Goal: Complete application form

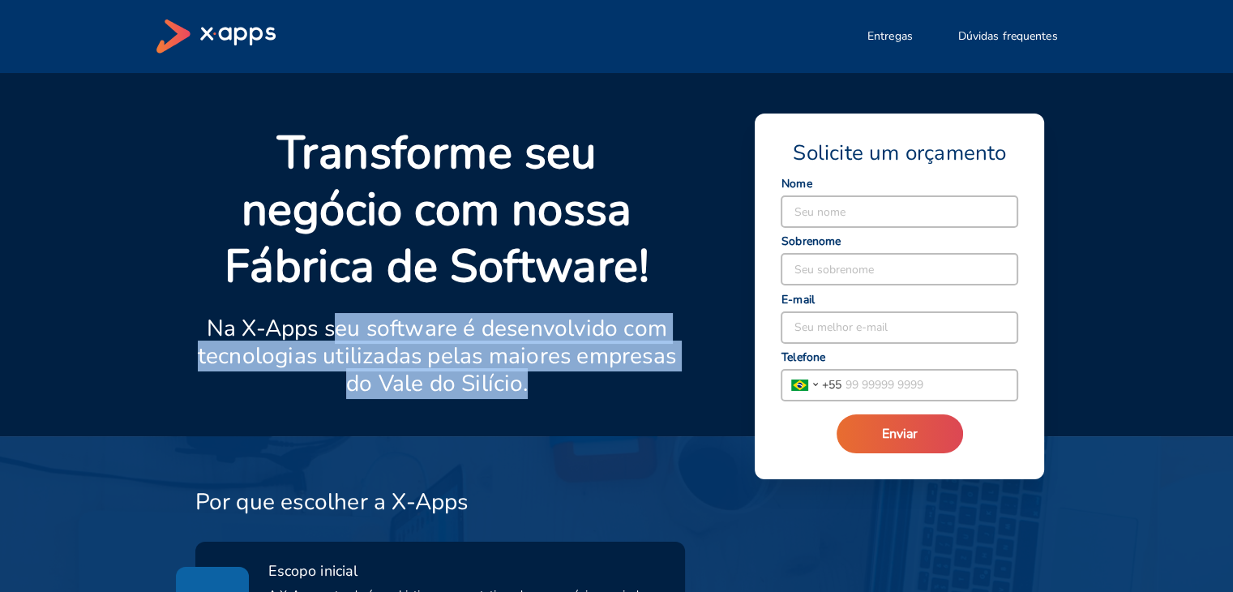
drag, startPoint x: 334, startPoint y: 313, endPoint x: 609, endPoint y: 392, distance: 286.7
click at [609, 392] on p "Na X-Apps seu software é desenvolvido com tecnologias utilizadas pelas maiores …" at bounding box center [437, 355] width 484 height 83
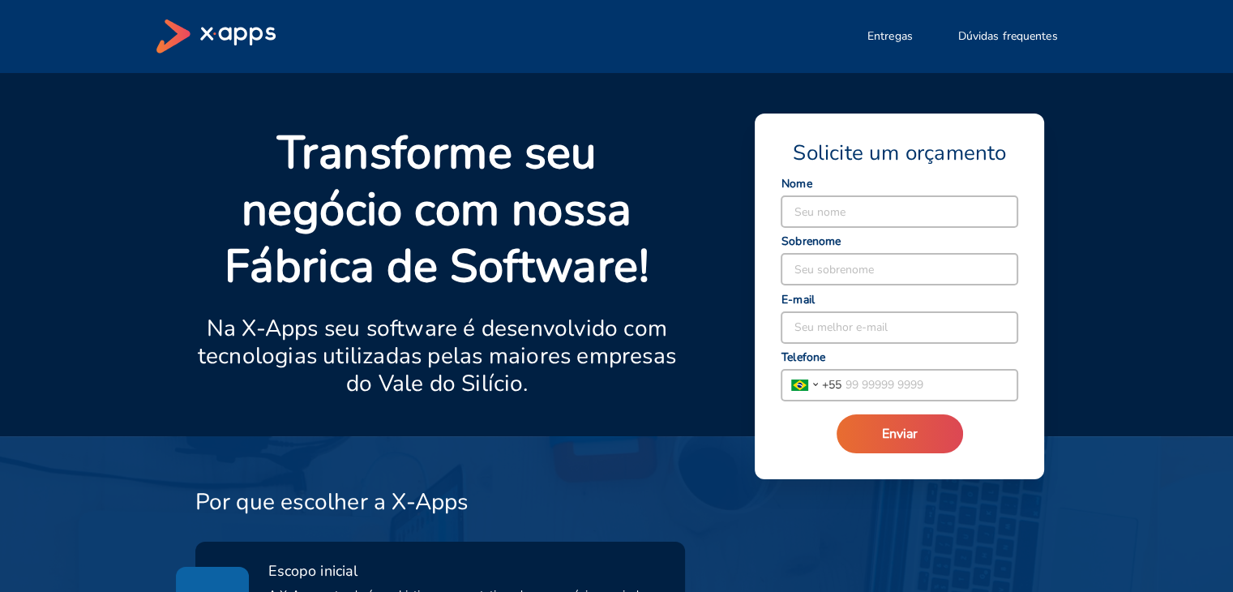
click at [433, 399] on div at bounding box center [468, 406] width 83 height 19
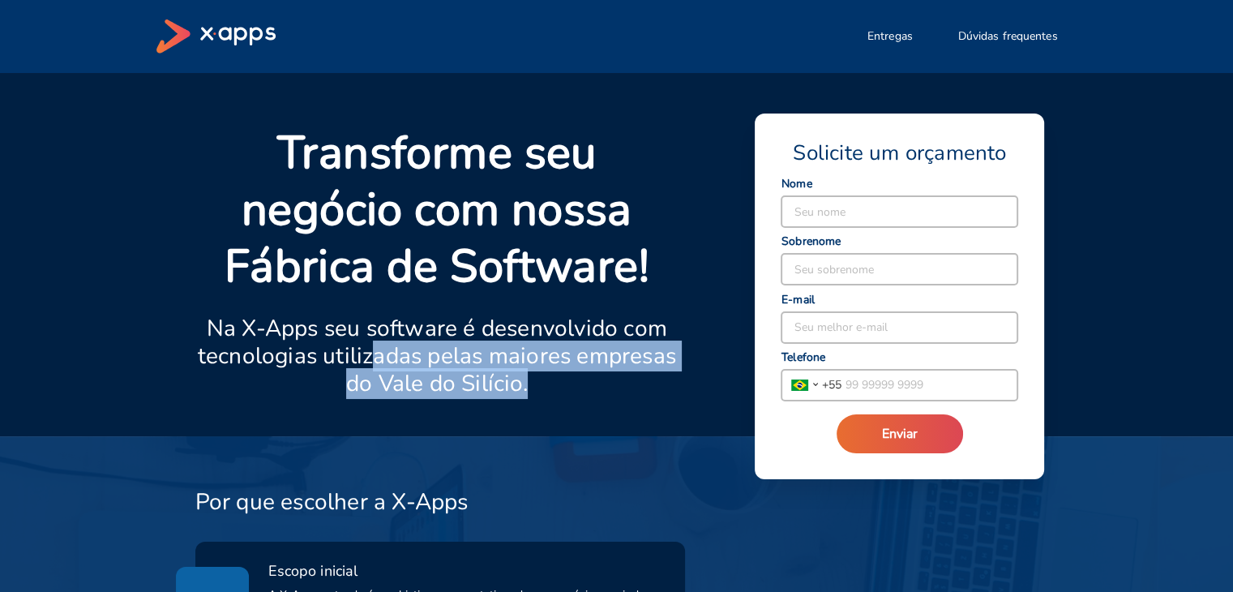
drag, startPoint x: 372, startPoint y: 352, endPoint x: 600, endPoint y: 373, distance: 228.7
click at [600, 373] on p "Na X-Apps seu software é desenvolvido com tecnologias utilizadas pelas maiores …" at bounding box center [437, 355] width 484 height 83
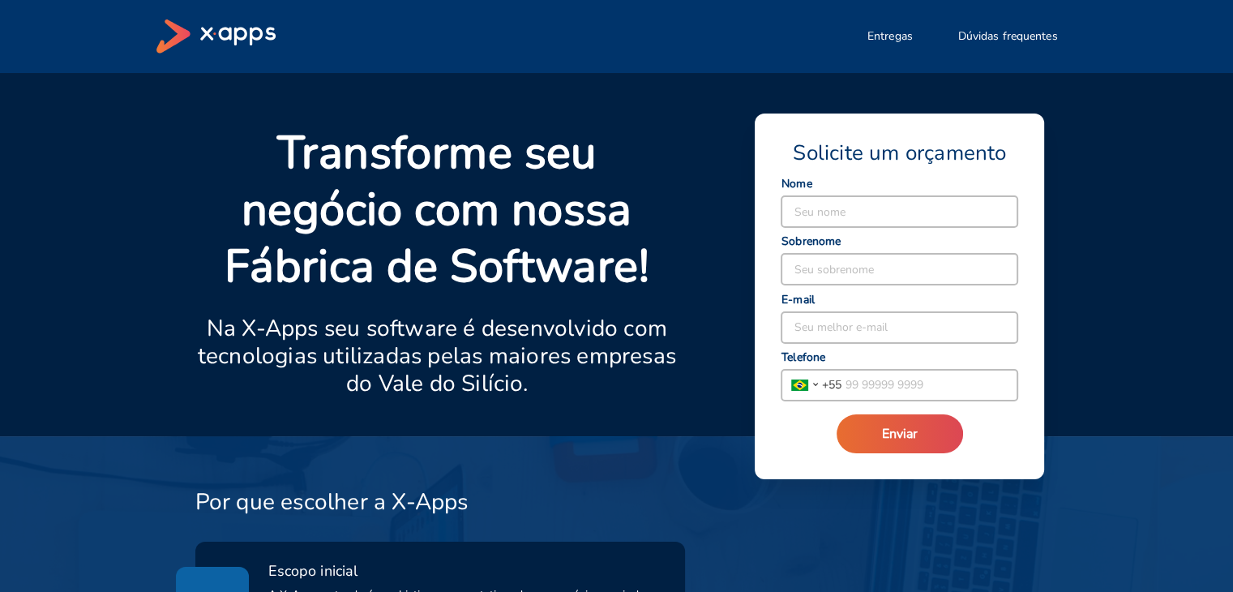
click at [502, 404] on div at bounding box center [468, 406] width 83 height 19
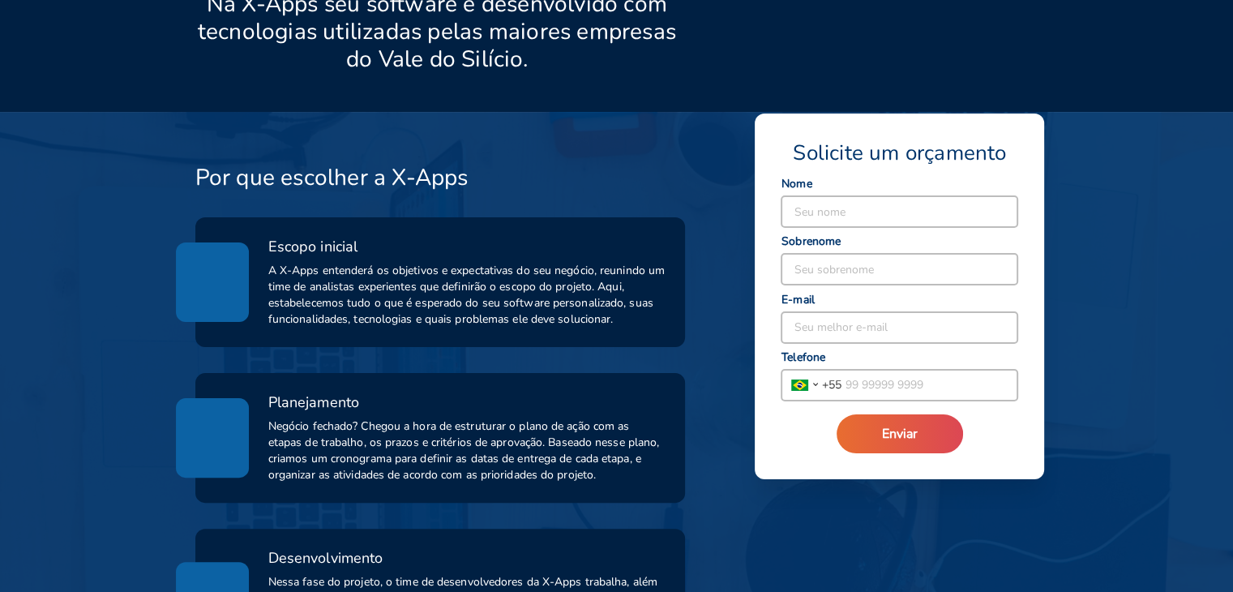
scroll to position [405, 0]
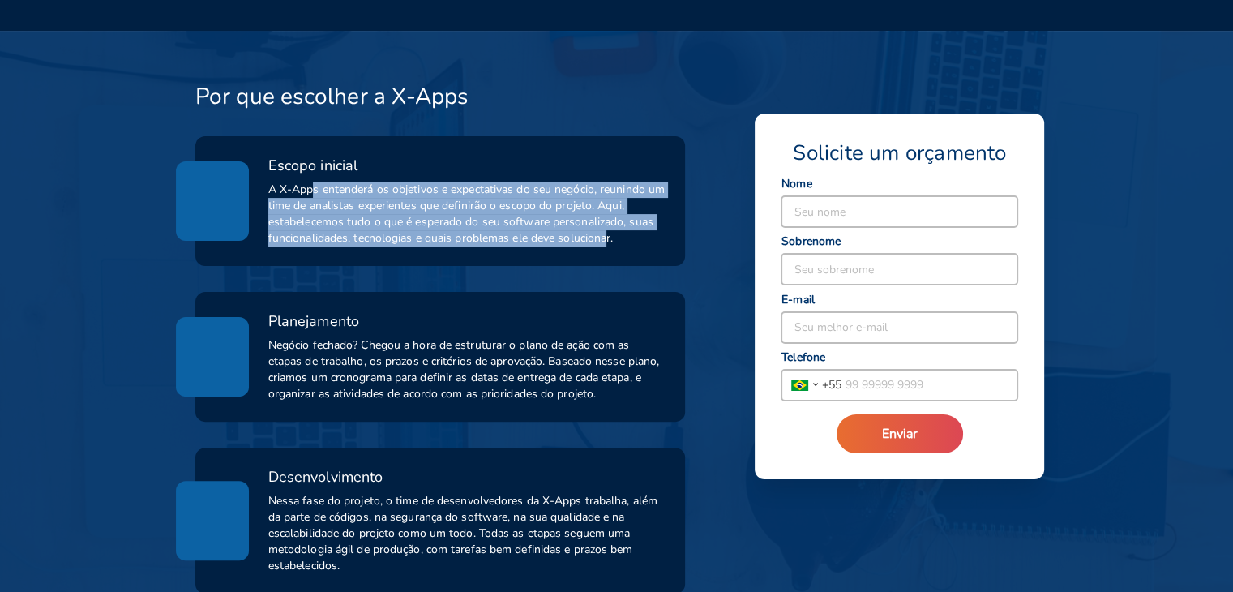
drag, startPoint x: 310, startPoint y: 184, endPoint x: 609, endPoint y: 247, distance: 305.6
click at [609, 247] on div "Escopo inicial A X-Apps entenderá os objetivos e expectativas do seu negócio, r…" at bounding box center [440, 201] width 490 height 130
click at [564, 247] on div "Escopo inicial A X-Apps entenderá os objetivos e expectativas do seu negócio, r…" at bounding box center [440, 201] width 490 height 130
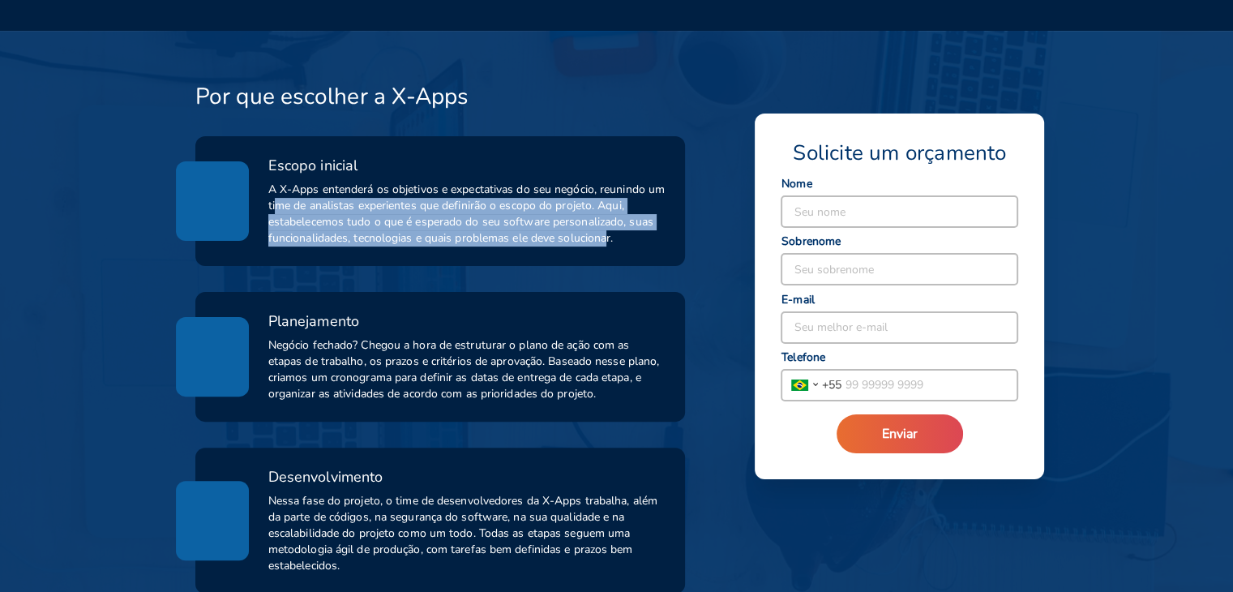
drag, startPoint x: 298, startPoint y: 207, endPoint x: 609, endPoint y: 236, distance: 312.5
click at [609, 236] on span "A X-Apps entenderá os objetivos e expectativas do seu negócio, reunindo um time…" at bounding box center [467, 214] width 398 height 65
click at [554, 257] on div "Escopo inicial A X-Apps entenderá os objetivos e expectativas do seu negócio, r…" at bounding box center [440, 201] width 490 height 130
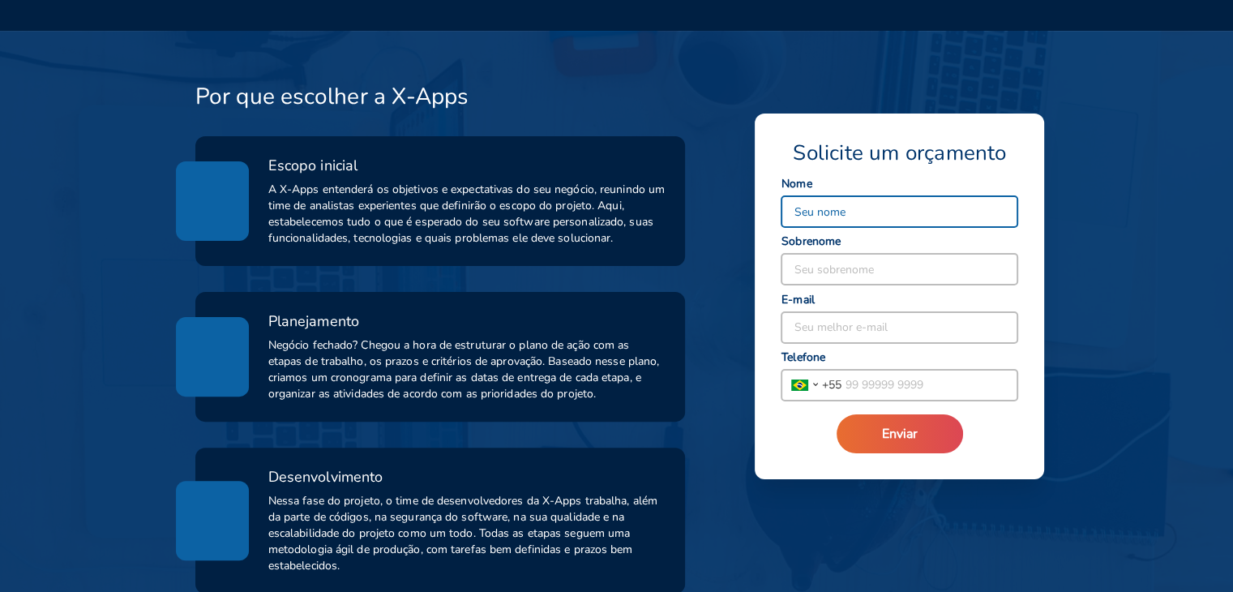
click at [877, 216] on input at bounding box center [899, 211] width 236 height 31
type input "Cinthia"
type input "[PERSON_NAME]"
type input "[EMAIL_ADDRESS][DOMAIN_NAME]"
type input "[PHONE_NUMBER]"
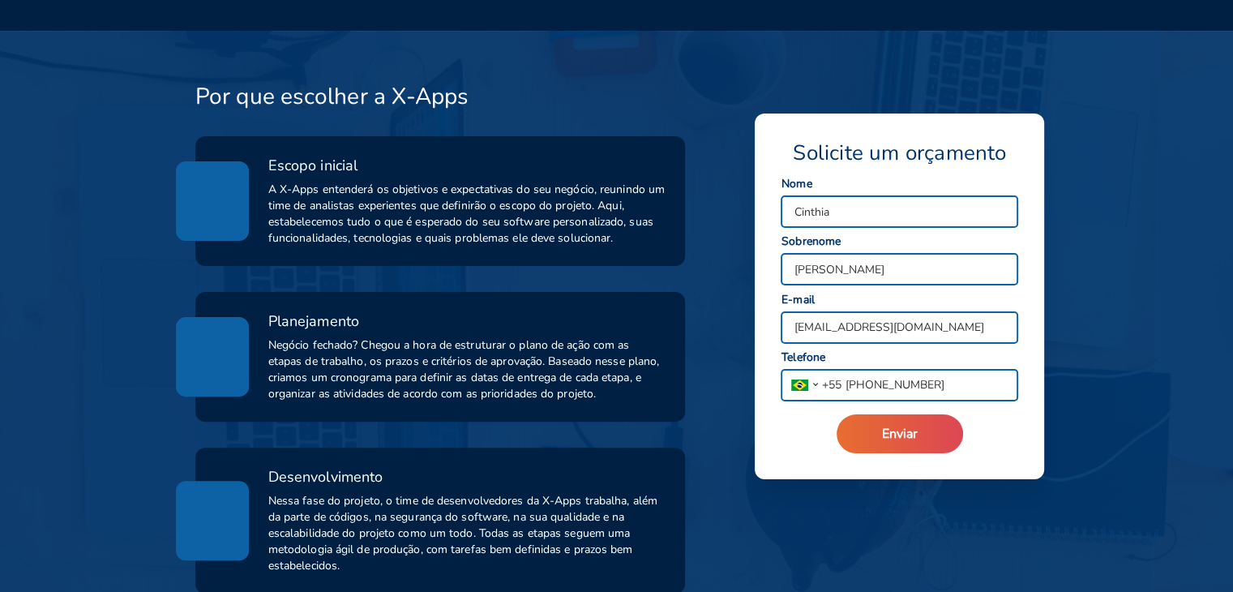
drag, startPoint x: 849, startPoint y: 276, endPoint x: 733, endPoint y: 286, distance: 117.1
type input "o"
type input "[PERSON_NAME]"
drag, startPoint x: 938, startPoint y: 325, endPoint x: 716, endPoint y: 327, distance: 222.0
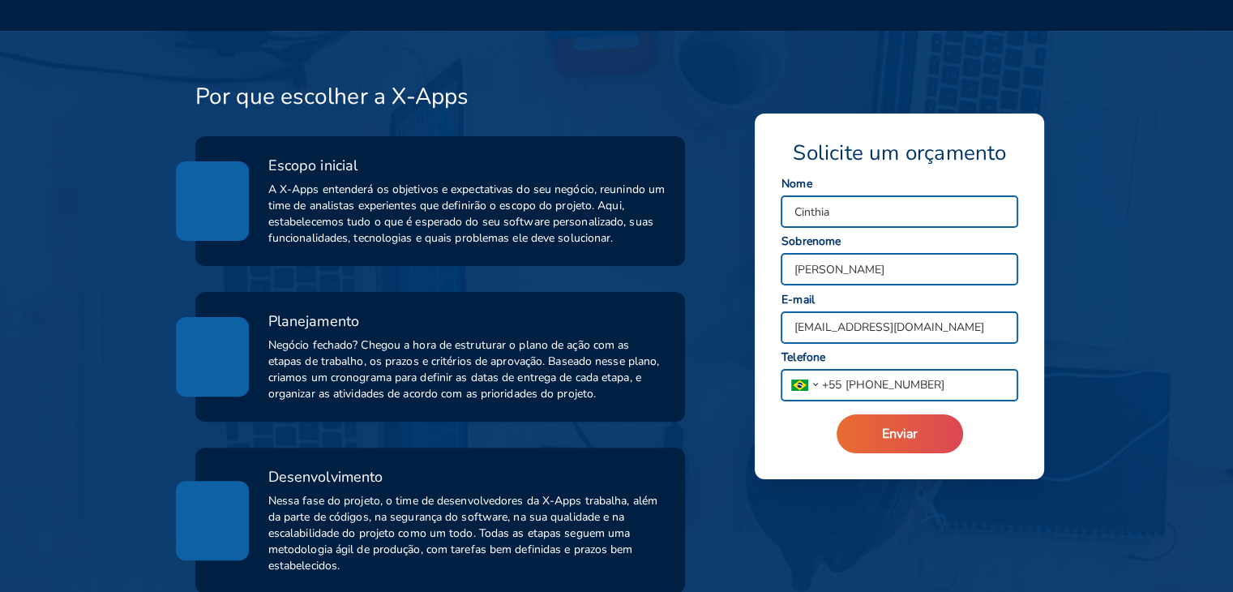
type input "[EMAIL_ADDRESS][DOMAIN_NAME]"
click at [916, 429] on span "Enviar" at bounding box center [900, 434] width 36 height 18
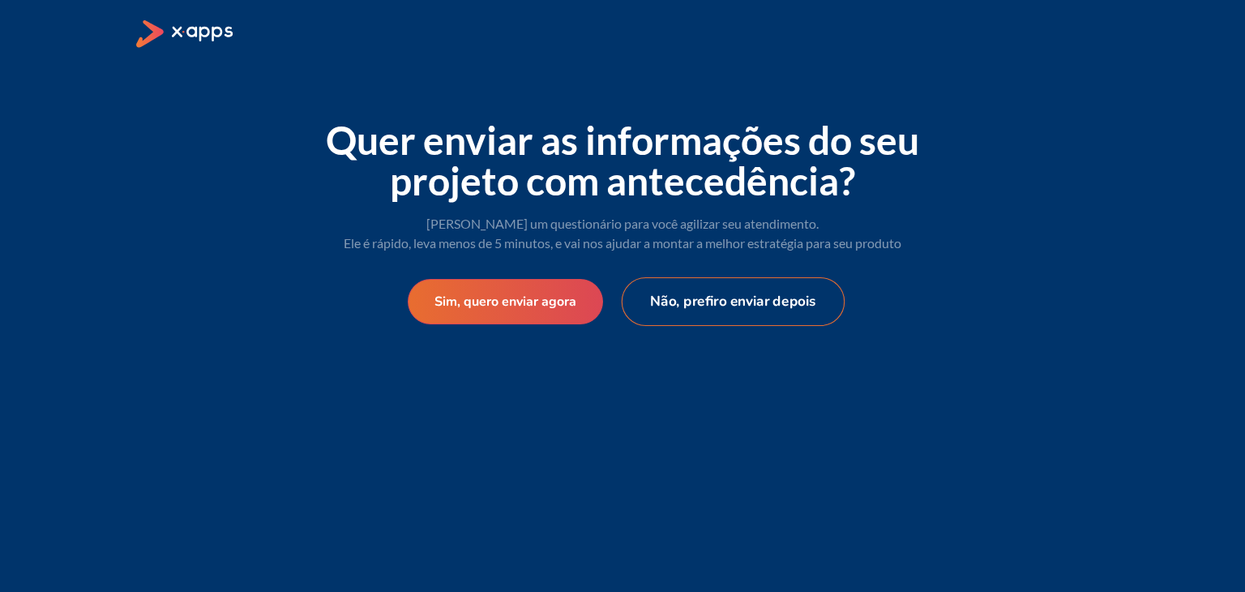
click at [752, 305] on button "Não, prefiro enviar depois" at bounding box center [734, 301] width 224 height 49
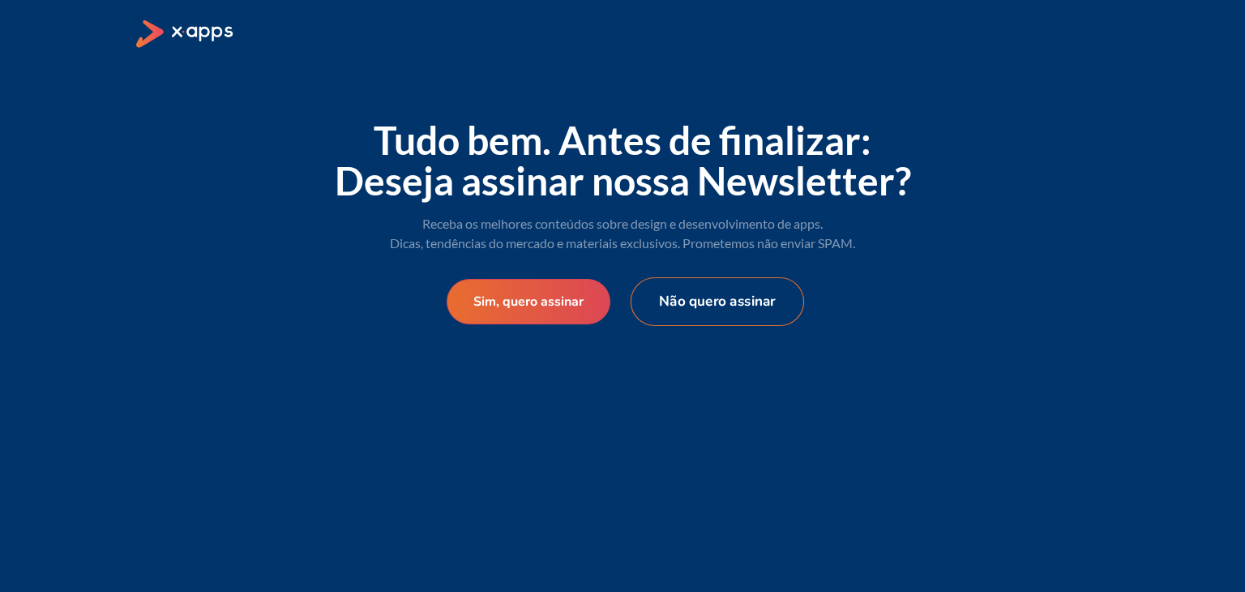
click at [733, 311] on button "Não quero assinar" at bounding box center [716, 301] width 173 height 49
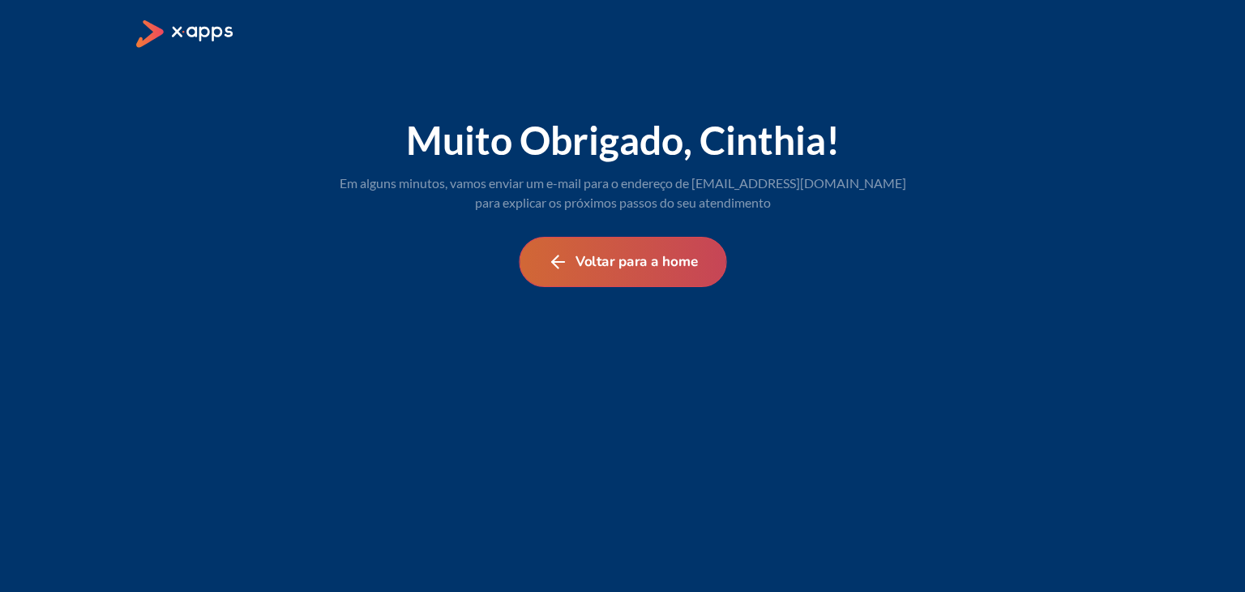
click at [648, 251] on button "Voltar para a home" at bounding box center [622, 262] width 207 height 50
